Goal: Find specific page/section: Find specific page/section

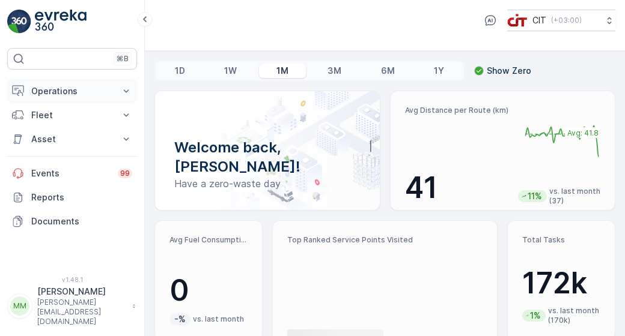
click at [127, 95] on icon at bounding box center [126, 91] width 12 height 12
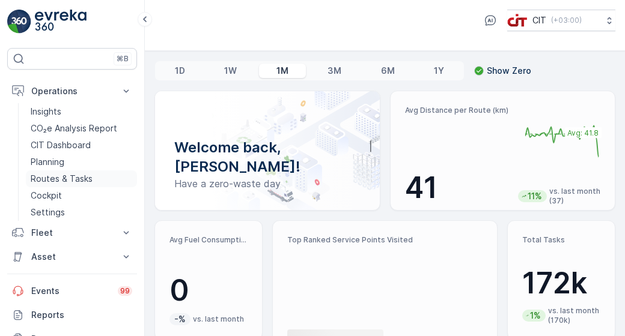
click at [81, 176] on p "Routes & Tasks" at bounding box center [62, 179] width 62 height 12
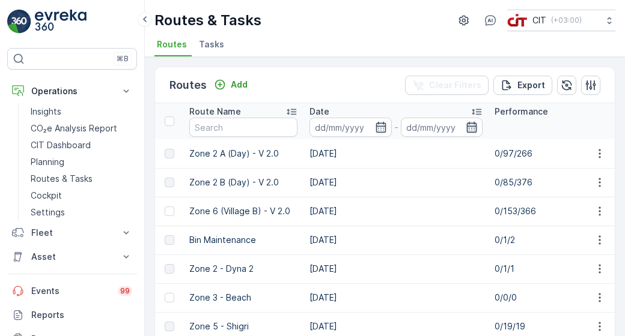
click at [470, 127] on icon "button" at bounding box center [472, 127] width 12 height 12
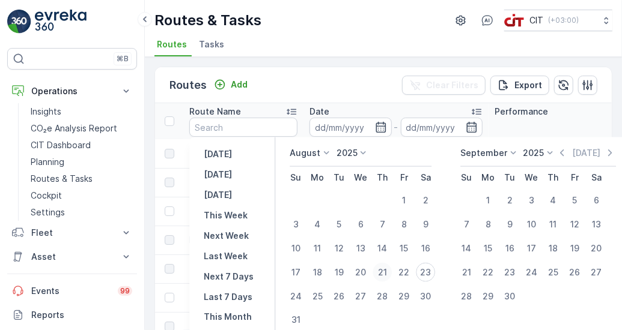
click at [389, 271] on div "21" at bounding box center [382, 272] width 19 height 19
type input "[DATE]"
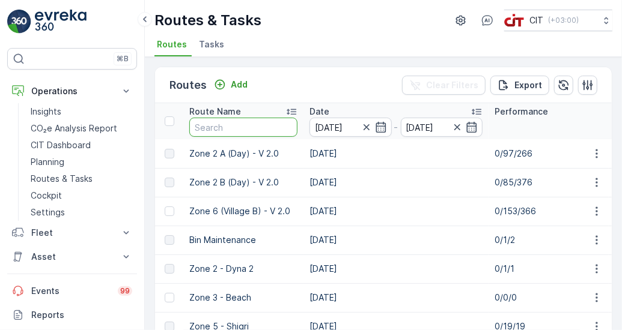
type input "[DATE]"
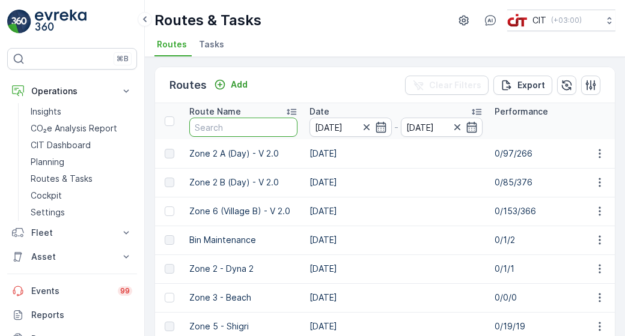
click at [250, 132] on input "text" at bounding box center [243, 127] width 108 height 19
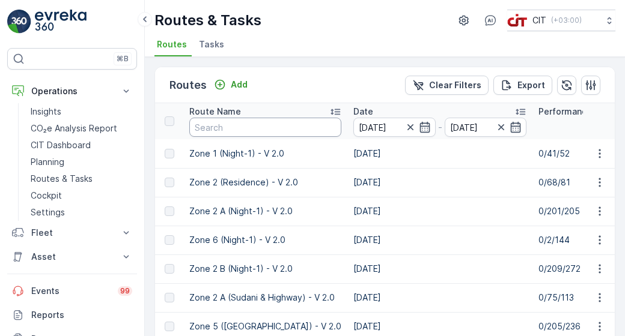
click at [259, 132] on input "text" at bounding box center [265, 127] width 152 height 19
type input "zone 3"
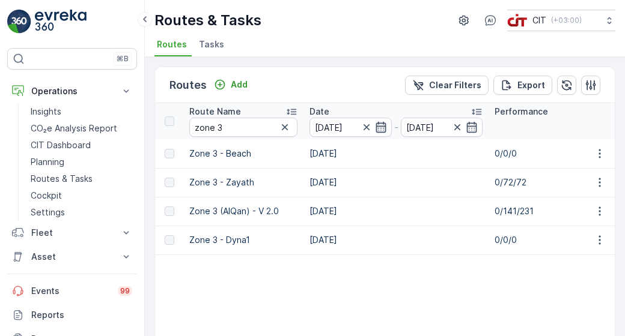
click at [381, 127] on icon "button" at bounding box center [381, 127] width 12 height 12
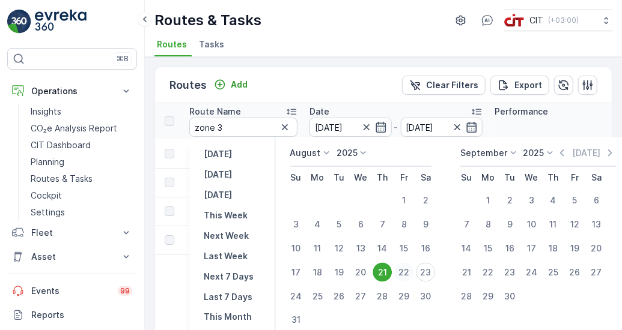
click at [410, 271] on div "22" at bounding box center [403, 272] width 19 height 19
type input "[DATE]"
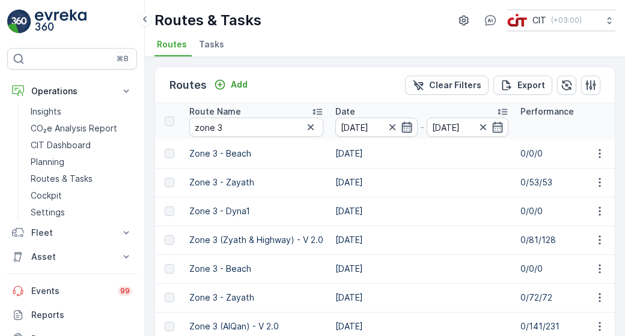
click at [401, 130] on icon "button" at bounding box center [406, 127] width 10 height 11
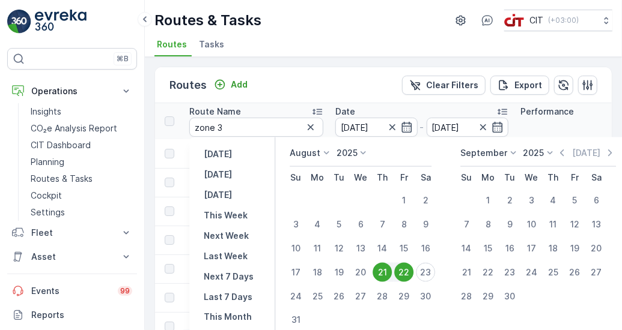
click at [406, 273] on div "22" at bounding box center [403, 272] width 19 height 19
click at [401, 273] on div "22" at bounding box center [403, 272] width 19 height 19
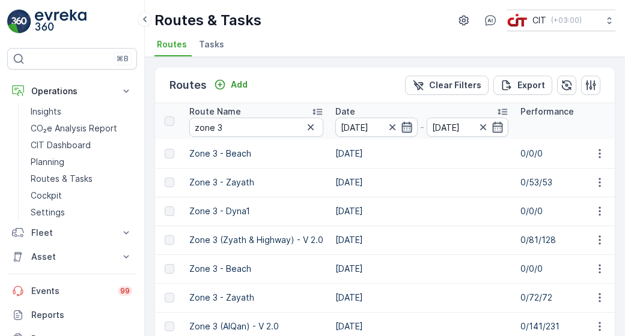
click at [409, 129] on icon "button" at bounding box center [407, 127] width 12 height 12
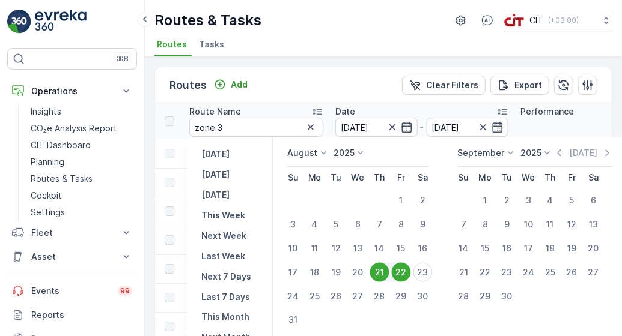
click at [383, 278] on div "21" at bounding box center [379, 272] width 19 height 19
type input "[DATE]"
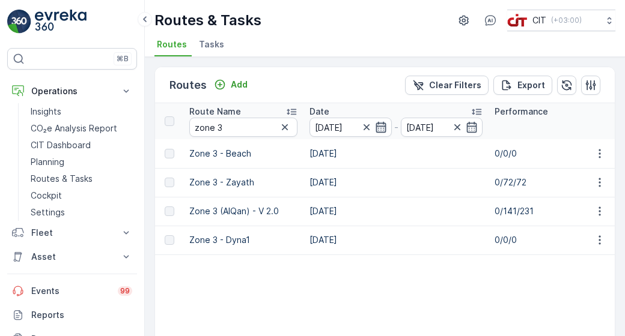
click at [385, 129] on icon "button" at bounding box center [381, 127] width 10 height 11
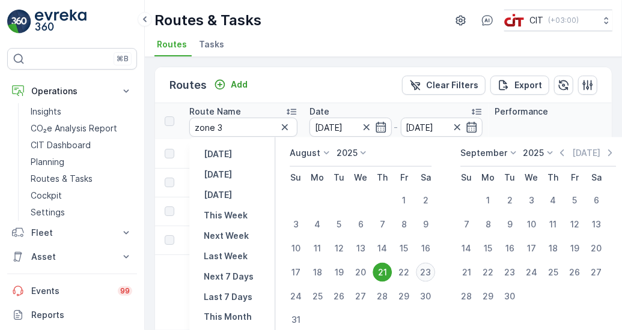
click at [425, 272] on div "23" at bounding box center [425, 272] width 19 height 19
type input "[DATE]"
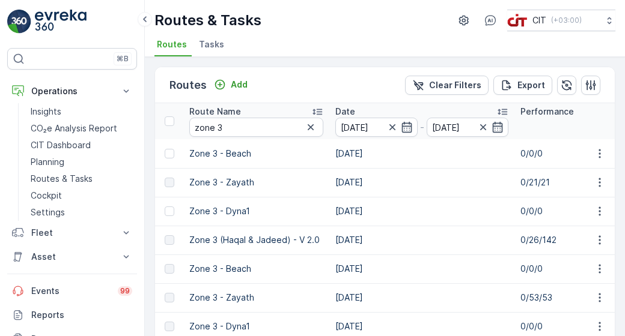
click at [416, 129] on div "[DATE] - [DATE]" at bounding box center [421, 127] width 173 height 19
click at [409, 129] on icon "button" at bounding box center [406, 127] width 10 height 11
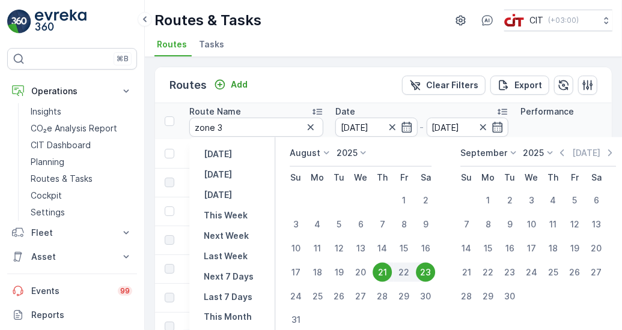
drag, startPoint x: 421, startPoint y: 273, endPoint x: 412, endPoint y: 273, distance: 8.4
click at [412, 273] on div "22" at bounding box center [404, 272] width 22 height 19
type input "[DATE]"
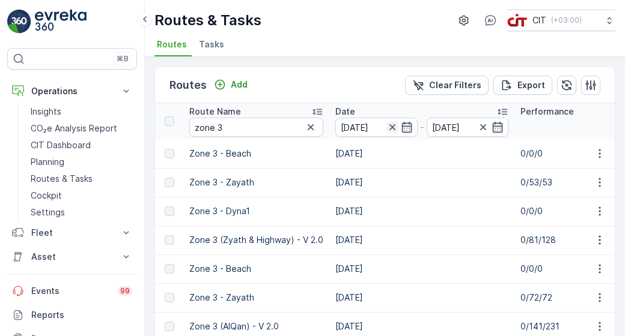
click at [391, 124] on icon "button" at bounding box center [392, 127] width 12 height 12
click at [406, 128] on icon "button" at bounding box center [407, 127] width 12 height 12
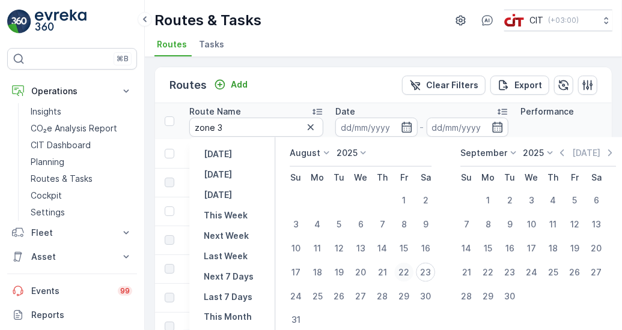
click at [403, 267] on div "22" at bounding box center [403, 272] width 19 height 19
type input "[DATE]"
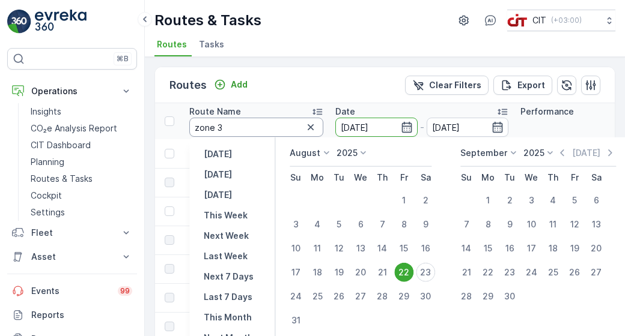
click at [278, 127] on input "zone 3" at bounding box center [256, 127] width 134 height 19
